Goal: Task Accomplishment & Management: Manage account settings

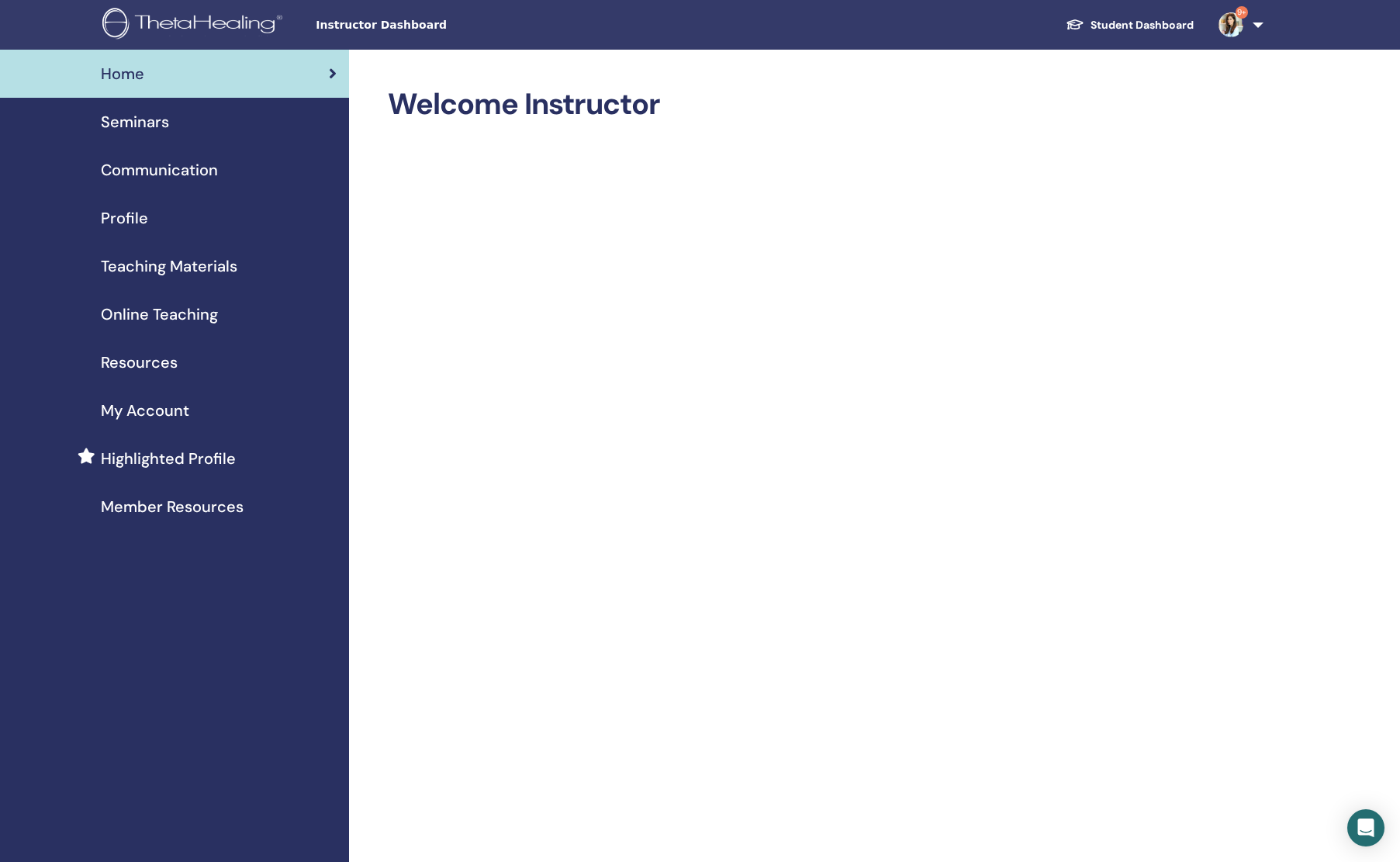
click at [119, 127] on span "Seminars" at bounding box center [135, 122] width 69 height 23
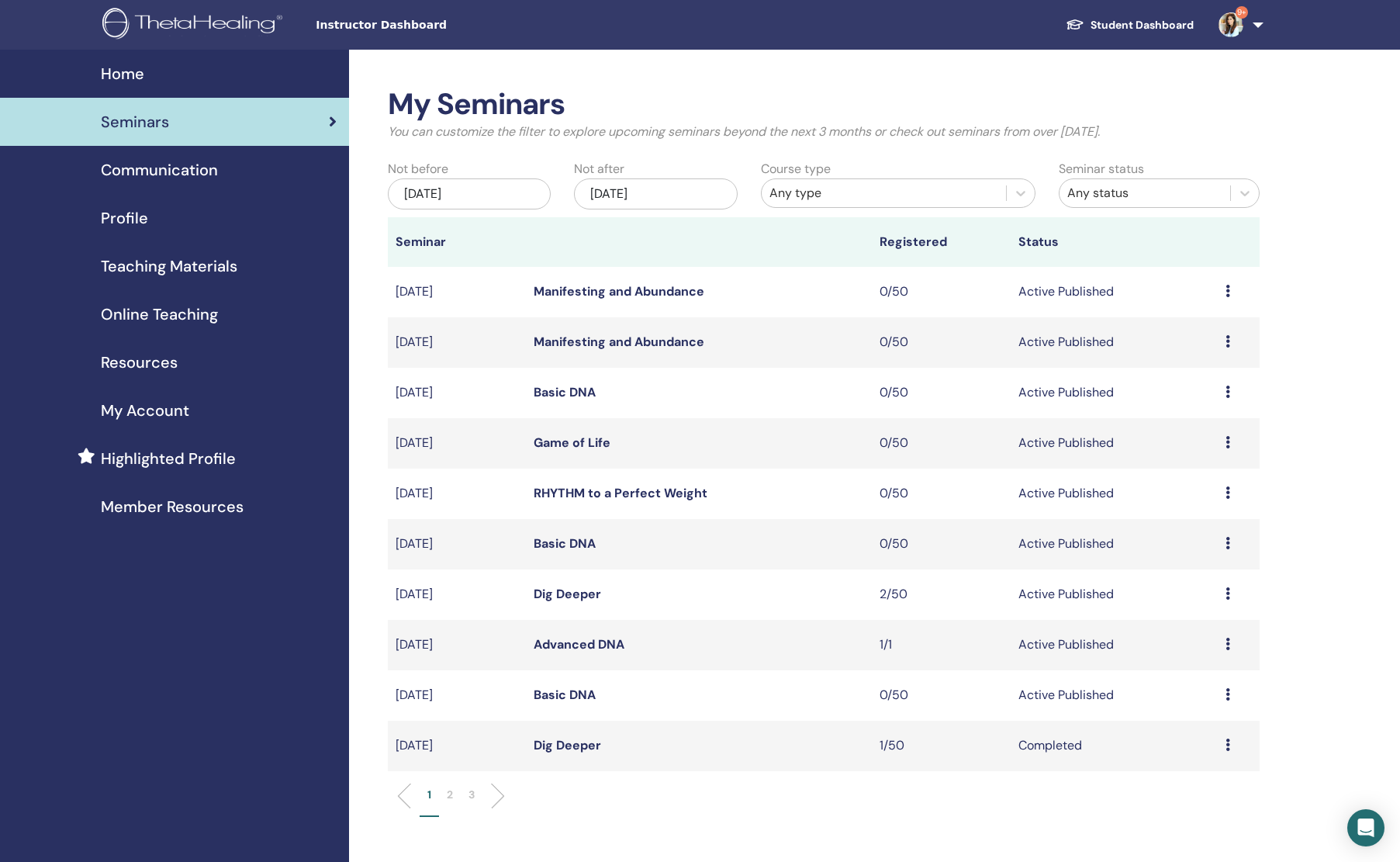
click at [590, 639] on link "Advanced DNA" at bounding box center [579, 644] width 91 height 17
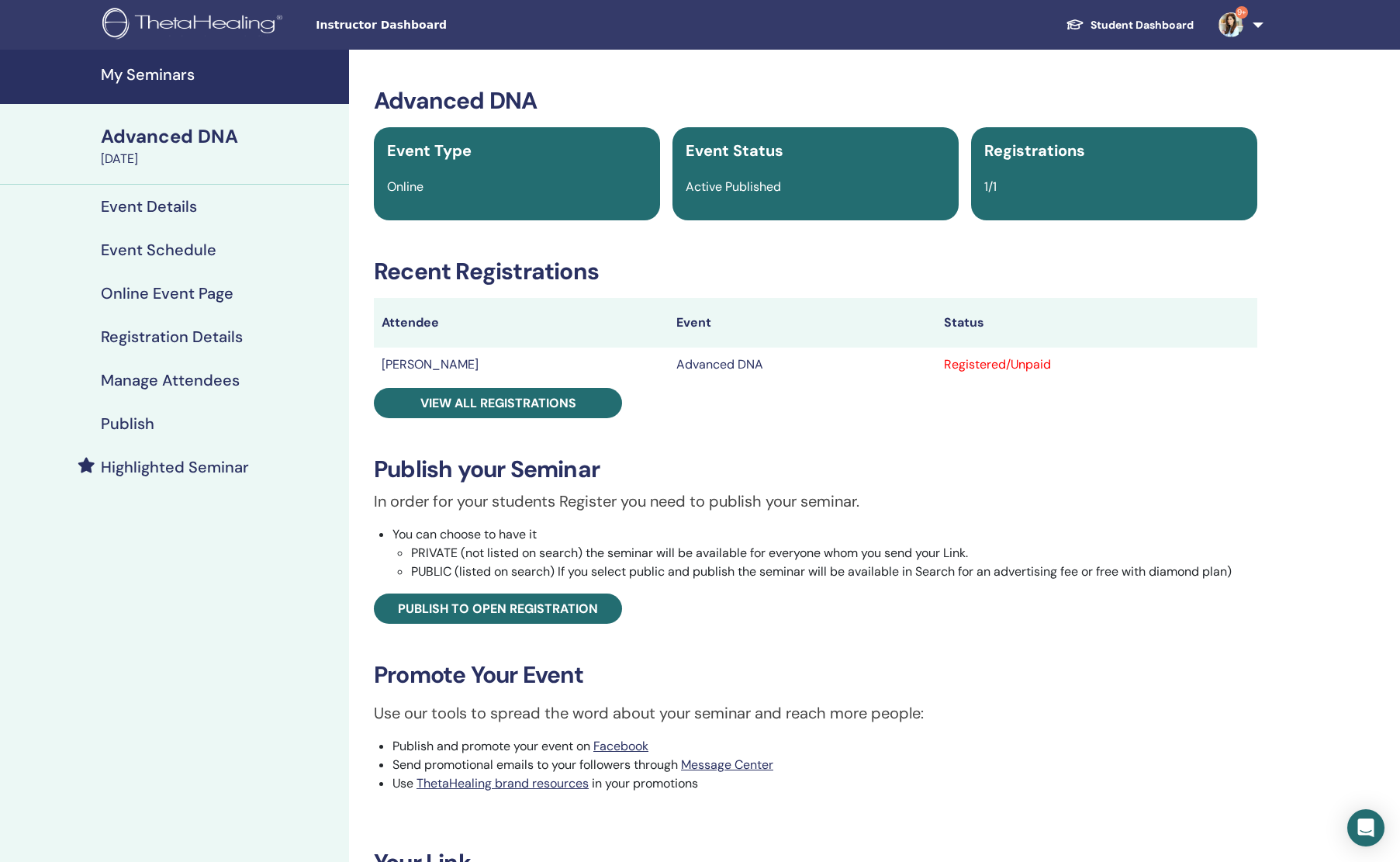
click at [152, 383] on h4 "Manage Attendees" at bounding box center [170, 380] width 139 height 19
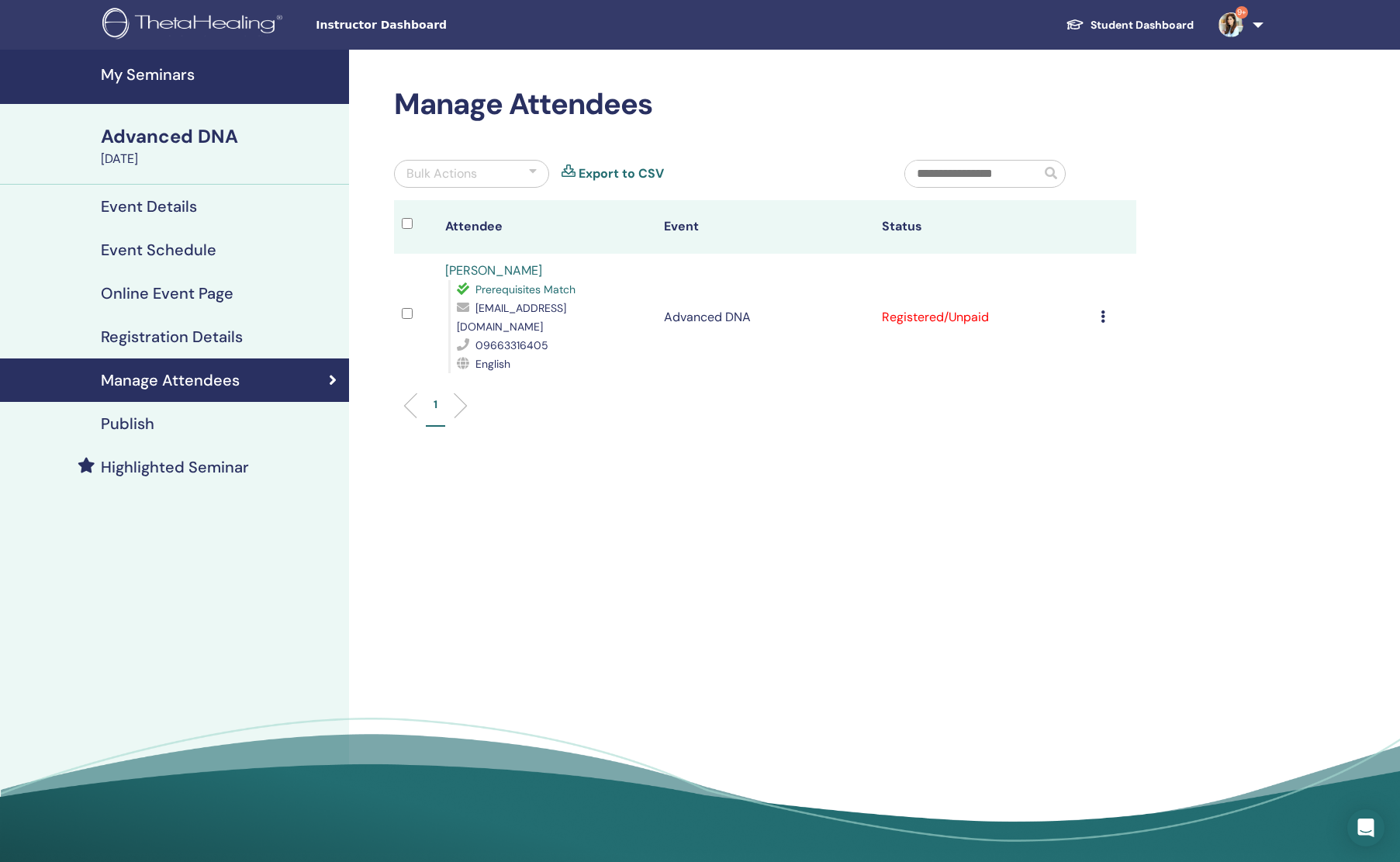
click at [1106, 305] on td "Cancel Registration Do not auto-certify Mark as Paid Mark as Unpaid Mark as Abs…" at bounding box center [1115, 318] width 44 height 127
click at [1106, 306] on td "Cancel Registration Do not auto-certify Mark as Paid Mark as Unpaid Mark as Abs…" at bounding box center [1115, 318] width 44 height 127
click at [1106, 310] on icon at bounding box center [1103, 316] width 5 height 12
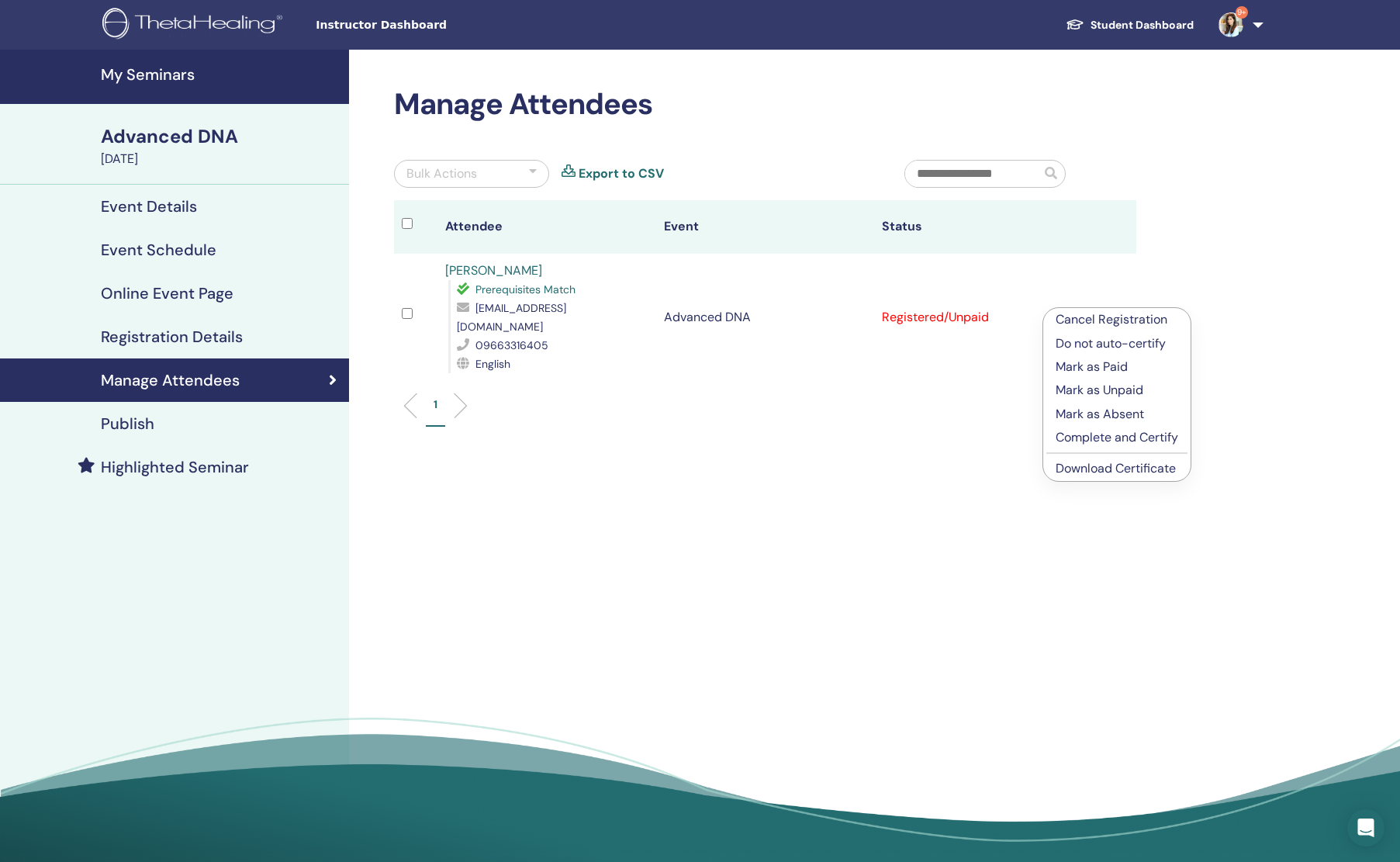
click at [1081, 443] on p "Complete and Certify" at bounding box center [1116, 438] width 122 height 19
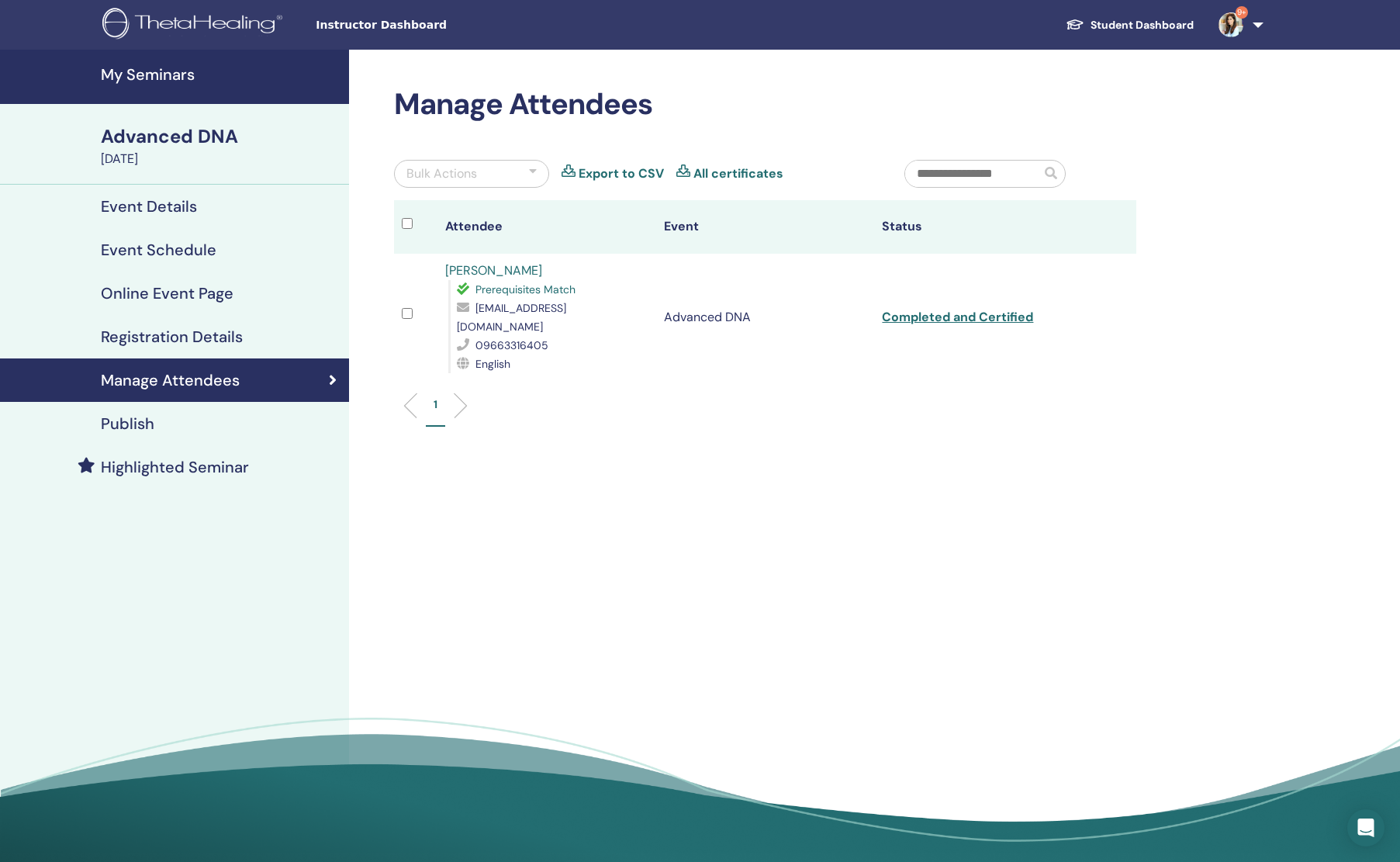
click at [160, 81] on h4 "My Seminars" at bounding box center [220, 74] width 239 height 19
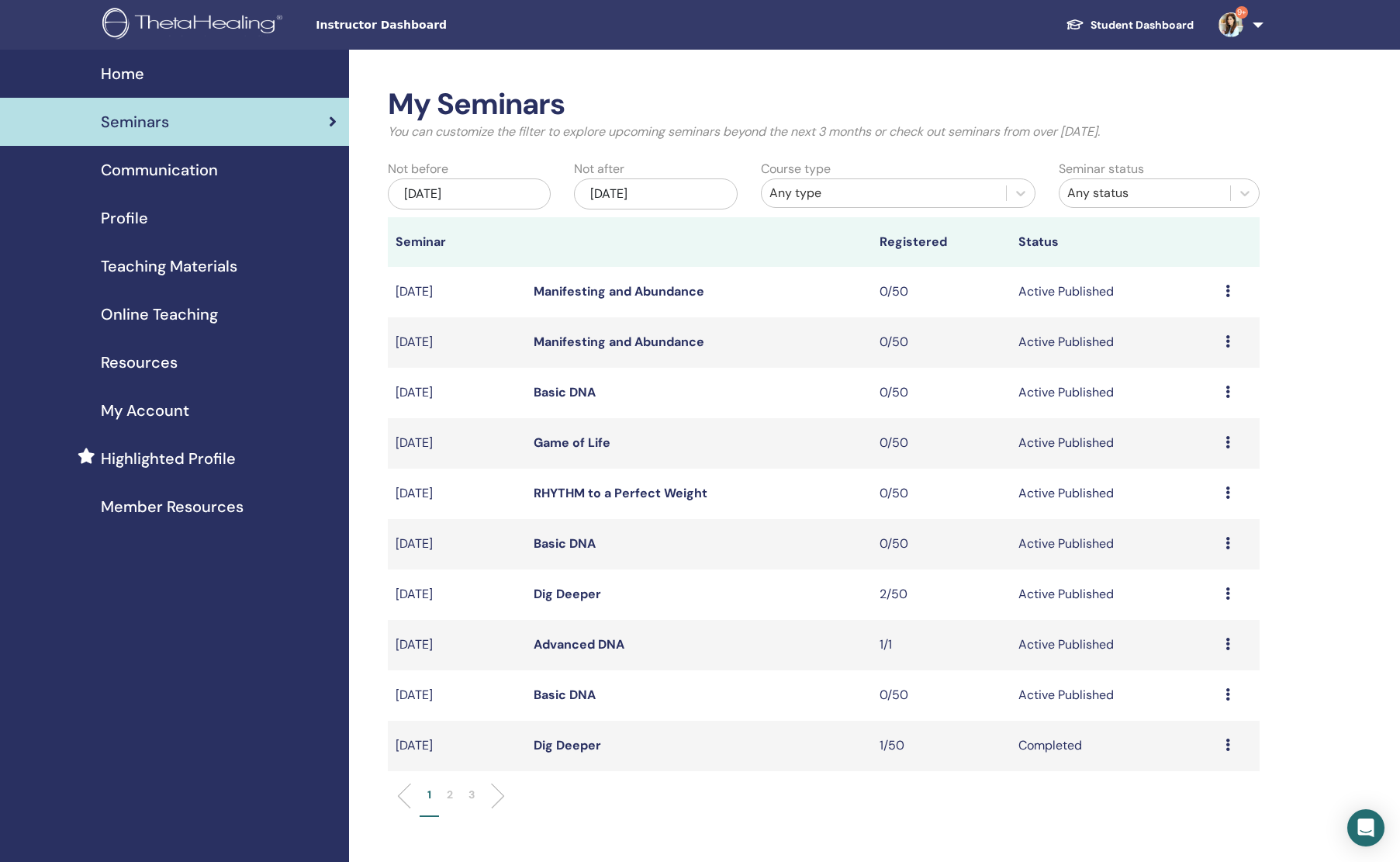
click at [561, 593] on link "Dig Deeper" at bounding box center [567, 594] width 68 height 17
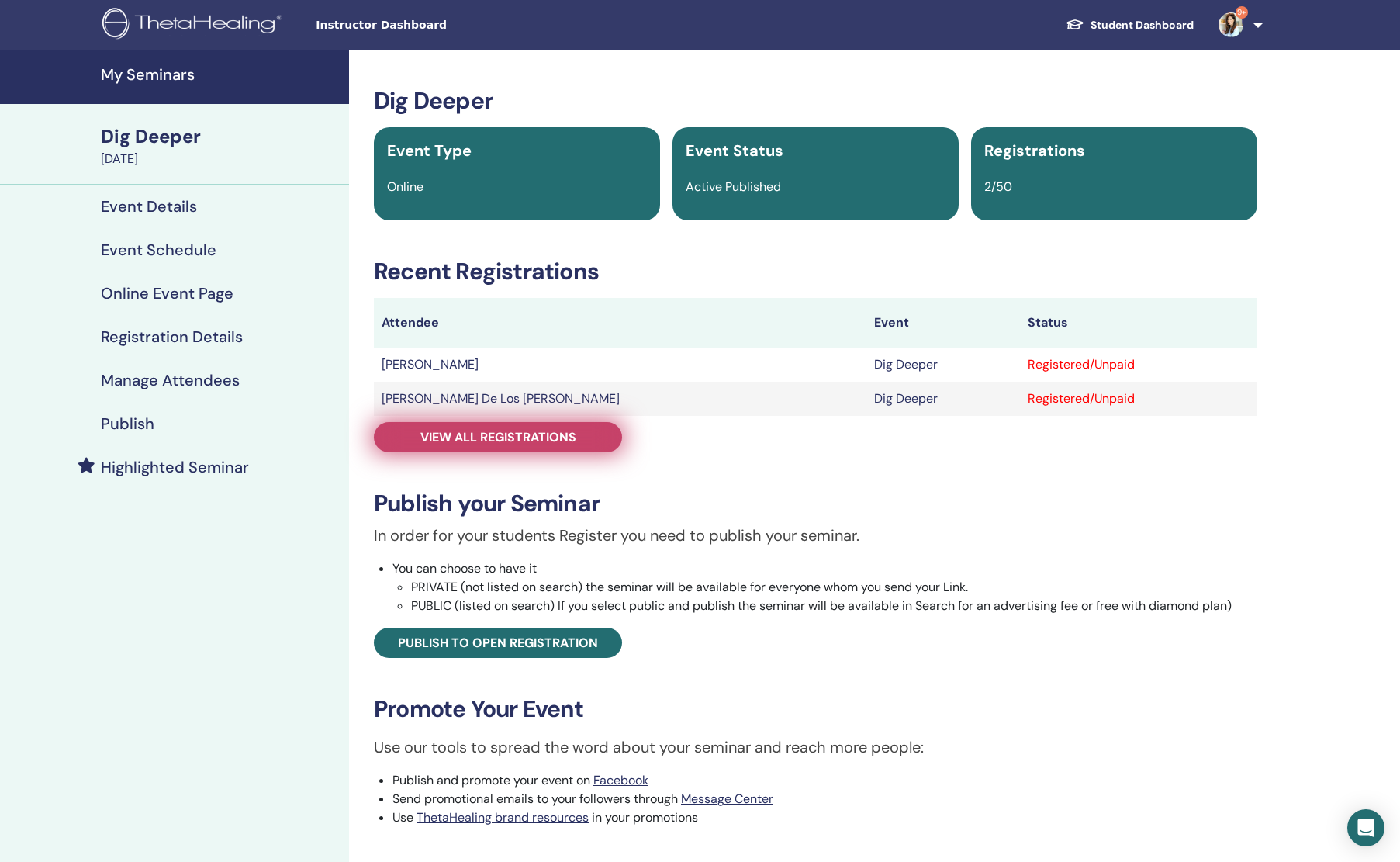
click at [528, 433] on span "View all registrations" at bounding box center [498, 438] width 156 height 17
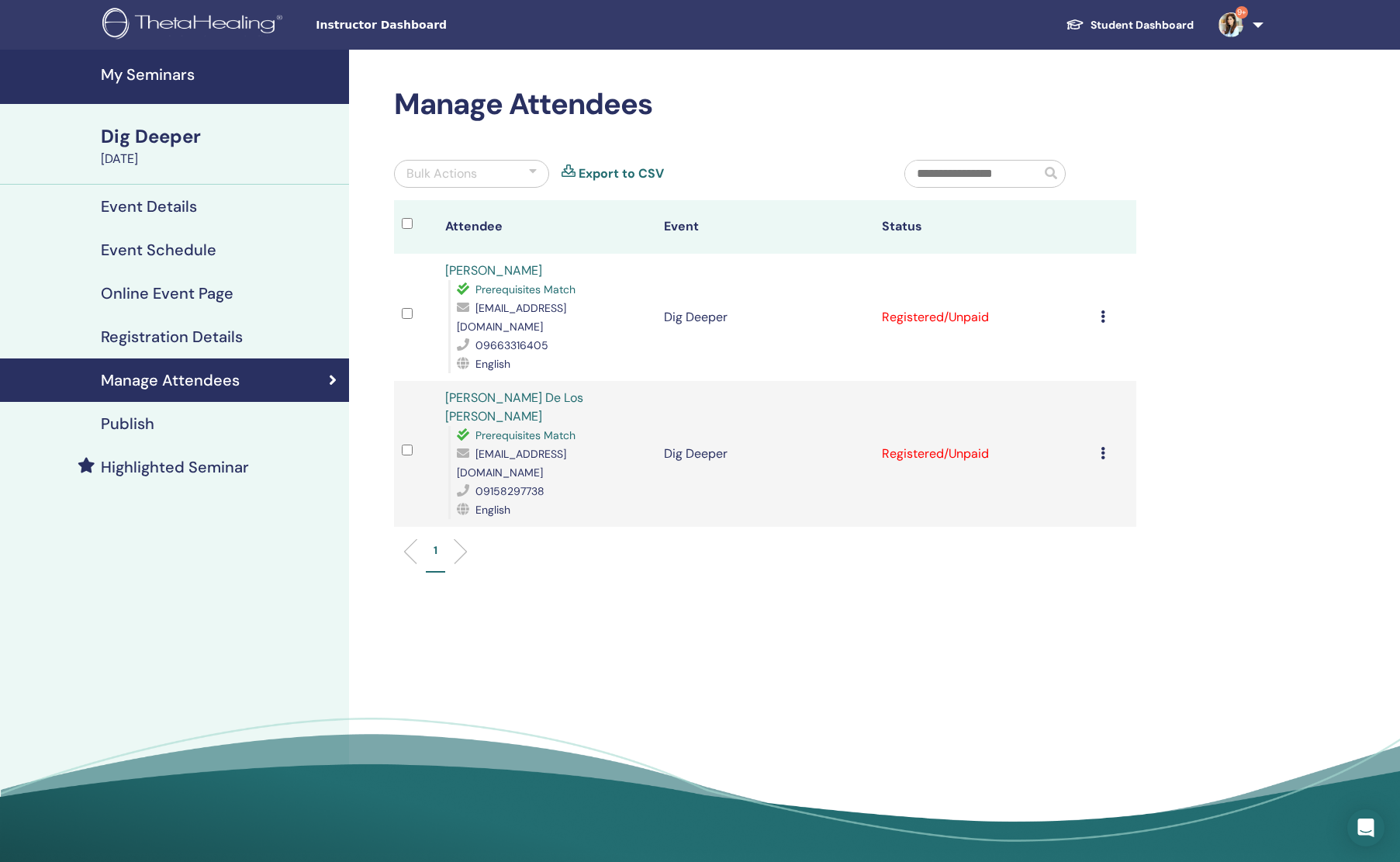
click at [535, 274] on link "[PERSON_NAME]" at bounding box center [493, 271] width 97 height 17
click at [491, 691] on div "Manage Attendees Bulk Actions Export to CSV Attendee Event Status [PERSON_NAME]…" at bounding box center [815, 461] width 933 height 823
click at [135, 69] on h4 "My Seminars" at bounding box center [220, 74] width 239 height 19
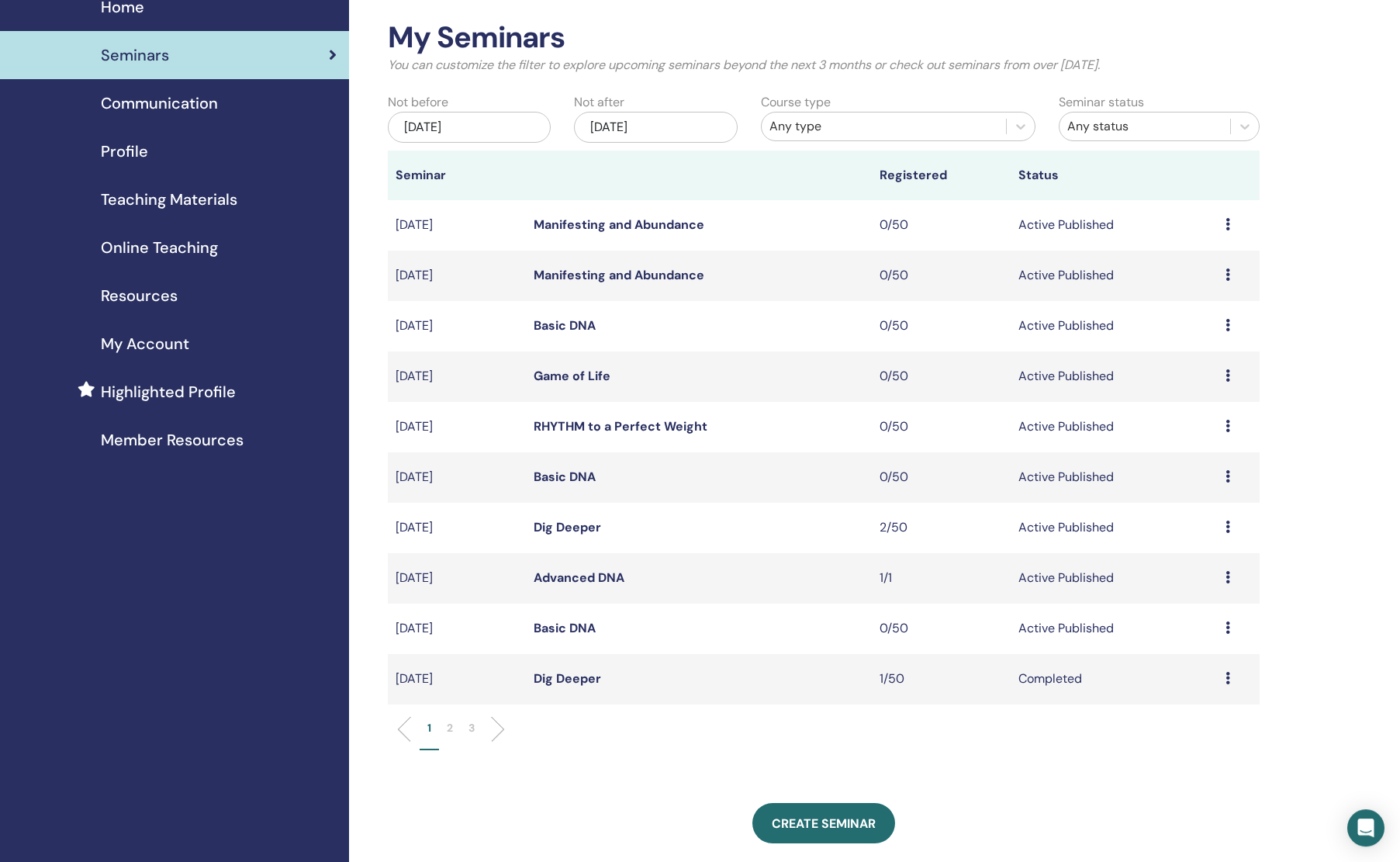
scroll to position [68, 0]
click at [453, 725] on p "2" at bounding box center [450, 727] width 7 height 17
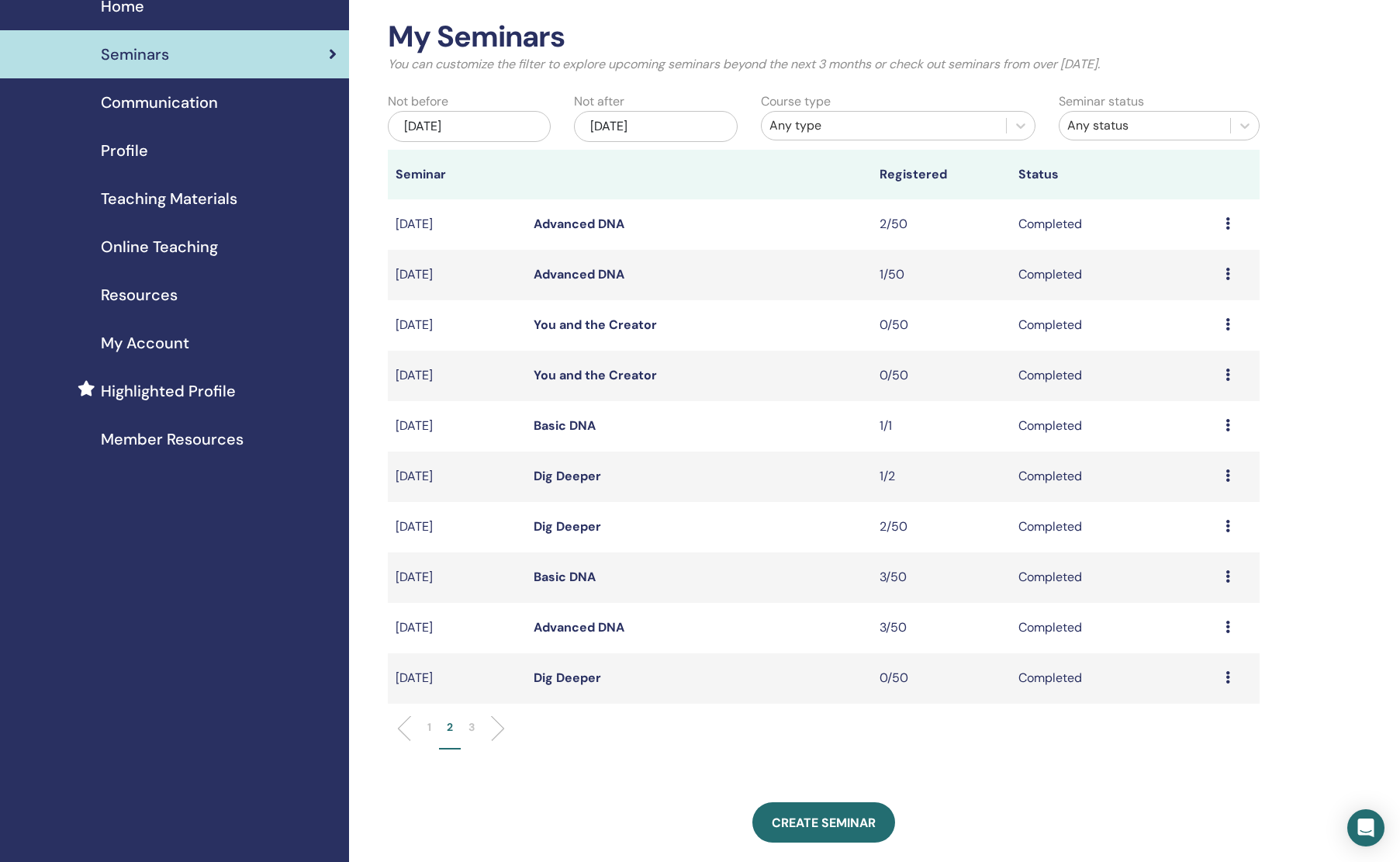
click at [601, 219] on link "Advanced DNA" at bounding box center [579, 224] width 91 height 17
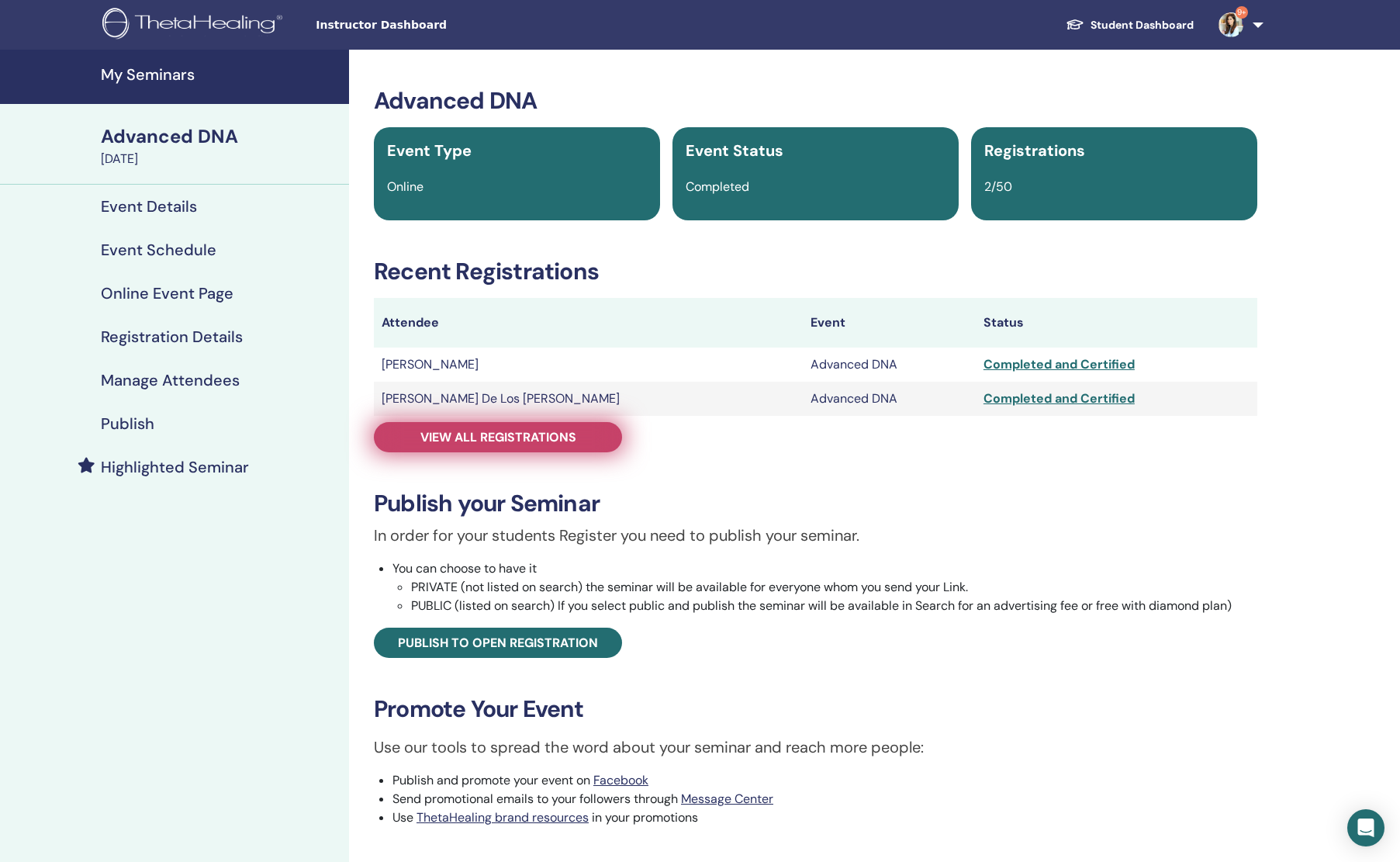
click at [503, 443] on span "View all registrations" at bounding box center [498, 438] width 156 height 17
